Goal: Share content

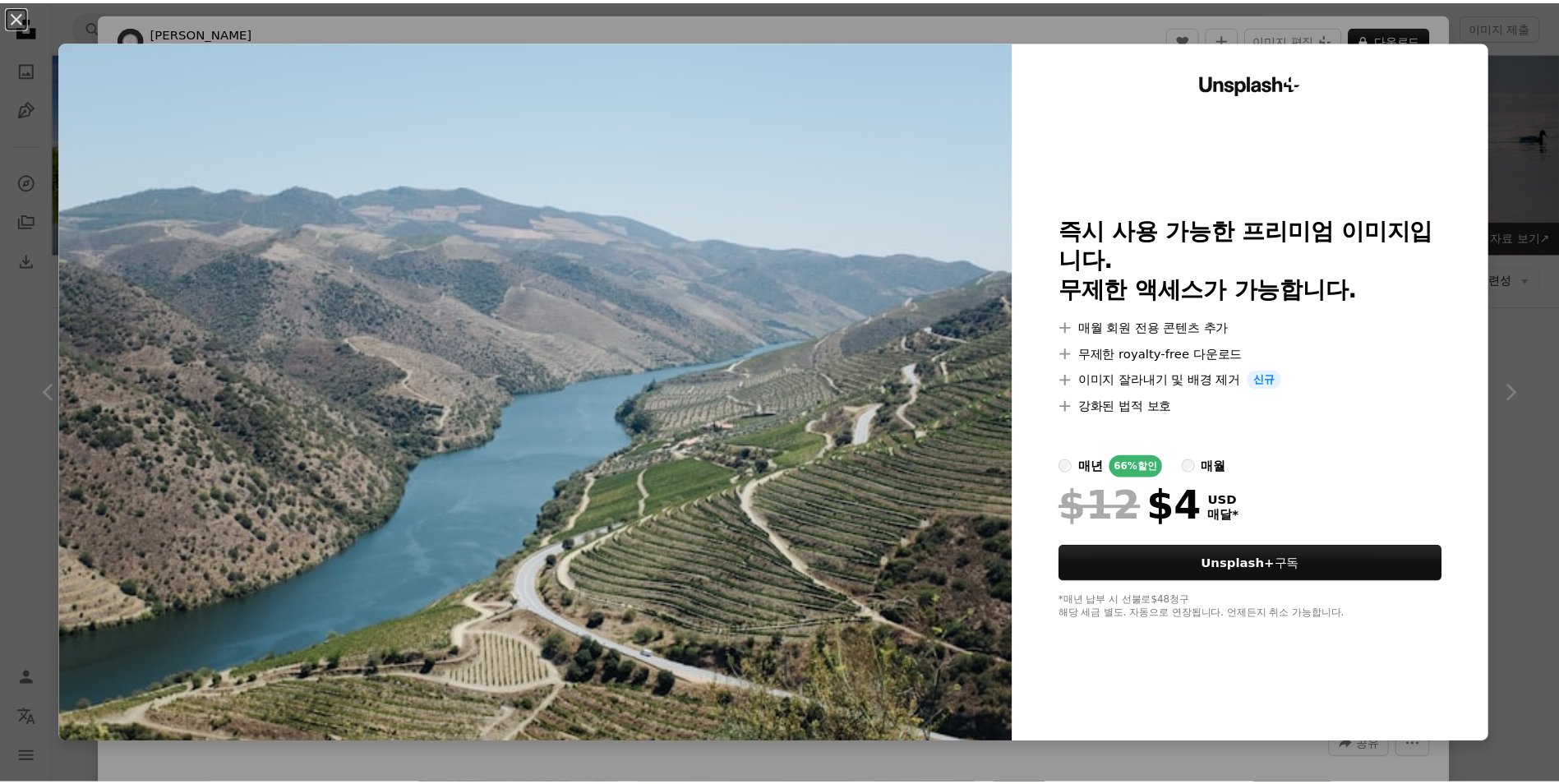
scroll to position [904, 0]
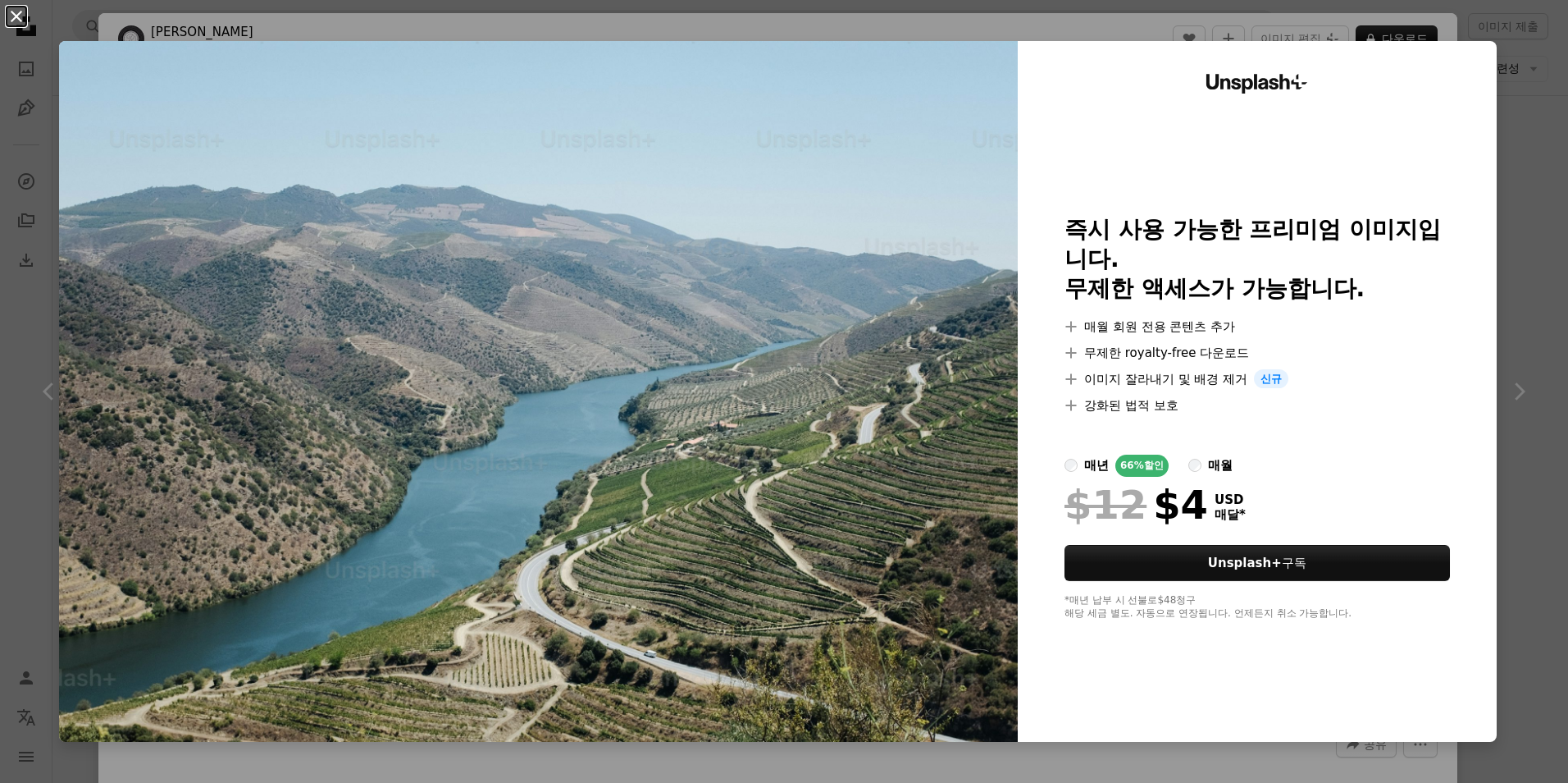
click at [11, 15] on button "An X shape" at bounding box center [16, 16] width 20 height 20
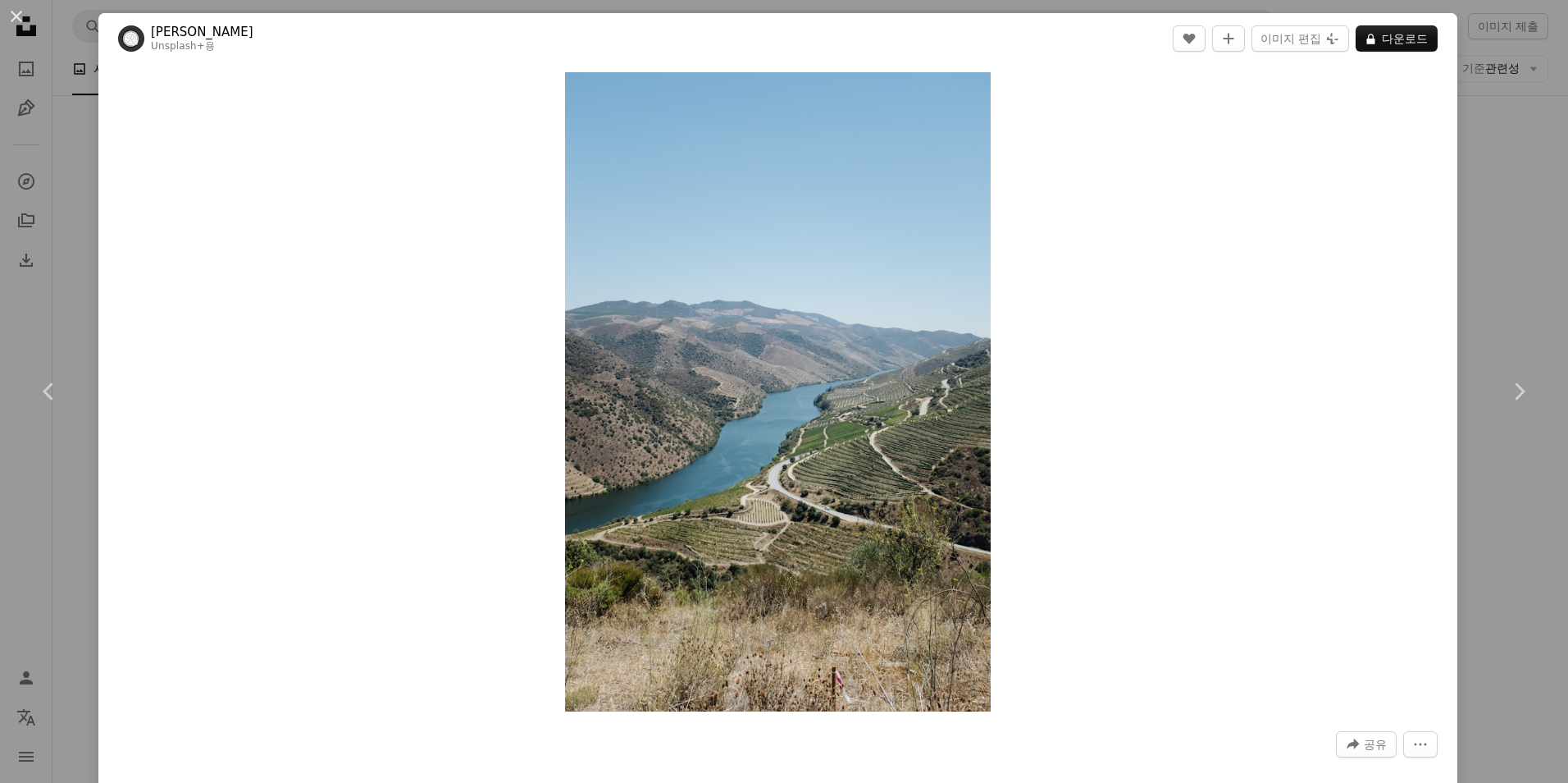
click at [1206, 326] on div "Zoom in" at bounding box center [777, 391] width 1359 height 655
click at [1413, 742] on icon "More Actions" at bounding box center [1420, 744] width 15 height 15
click at [1363, 740] on span "공유" at bounding box center [1375, 744] width 23 height 25
drag, startPoint x: 1330, startPoint y: 410, endPoint x: 1337, endPoint y: 365, distance: 45.5
click at [1330, 409] on dialog "An X shape Chevron left Chevron right [PERSON_NAME] Unsplash+ 용 A heart A plus …" at bounding box center [784, 391] width 1568 height 783
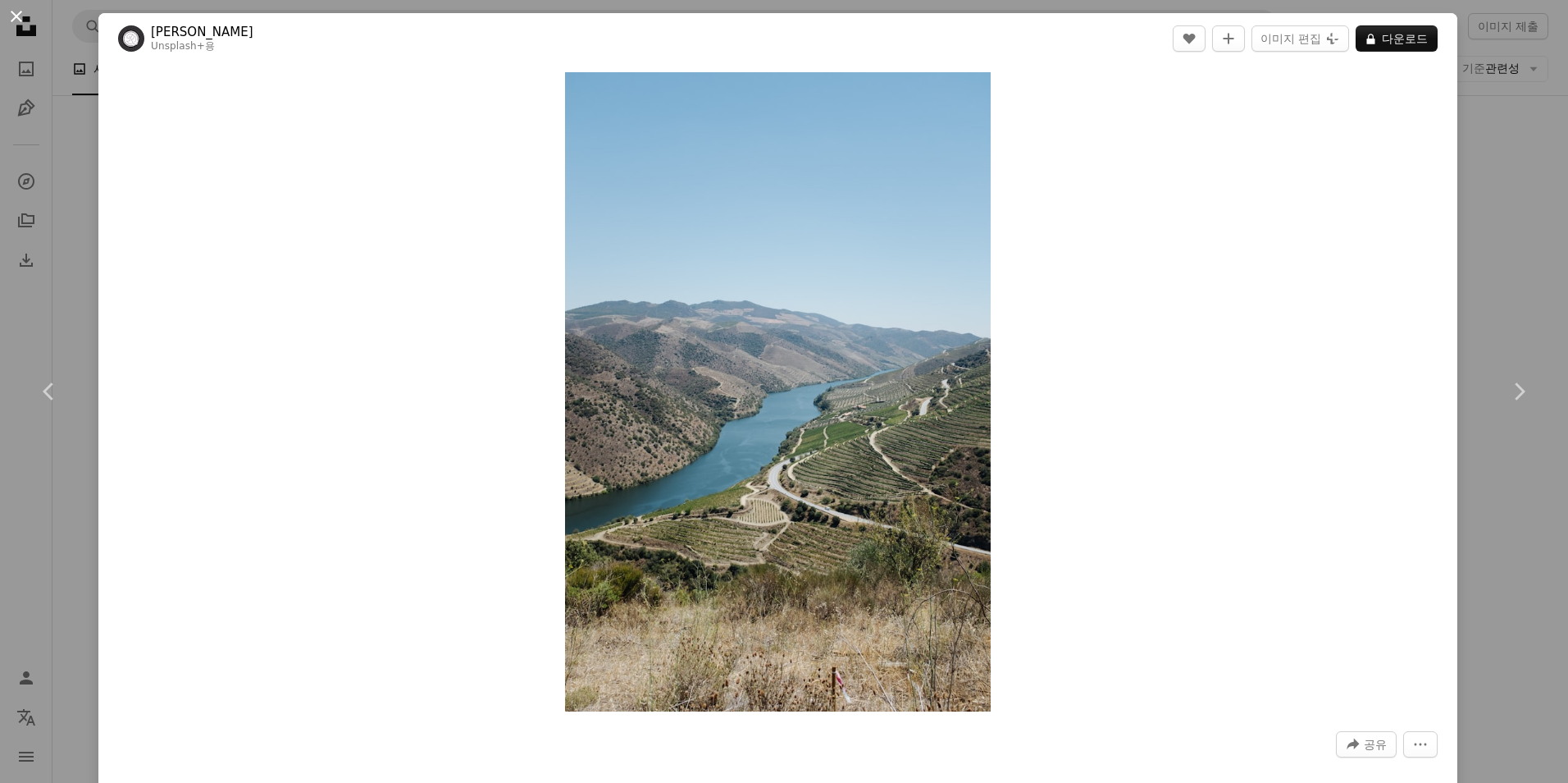
click at [17, 14] on button "An X shape" at bounding box center [16, 16] width 20 height 20
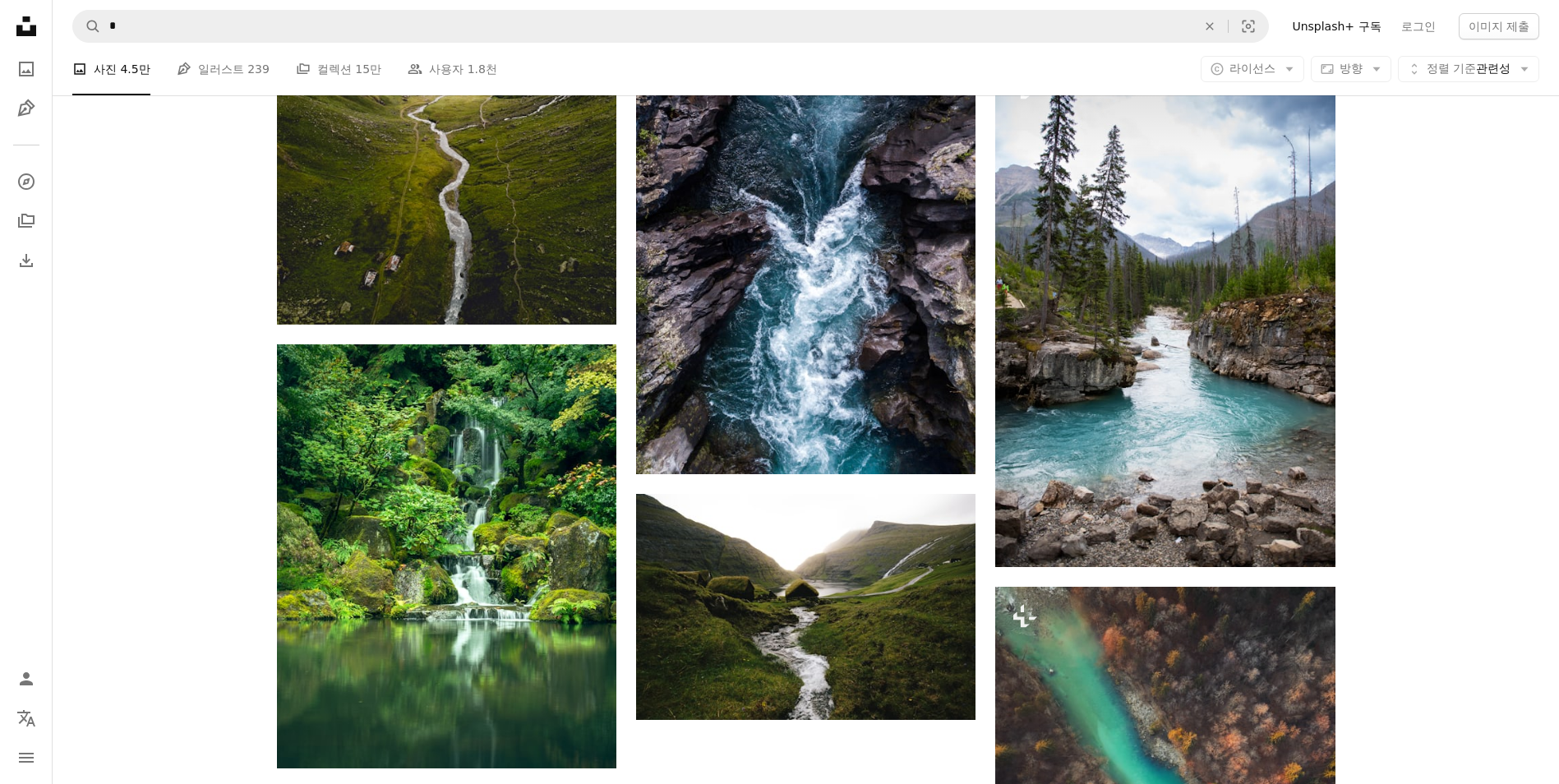
scroll to position [2080, 0]
